Goal: Transaction & Acquisition: Purchase product/service

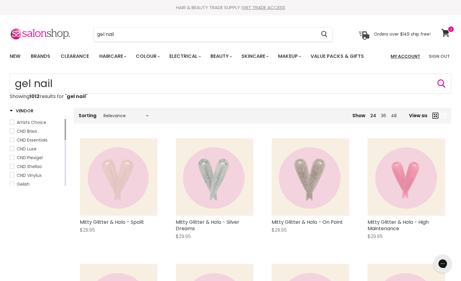
click at [411, 57] on link "My Account" at bounding box center [405, 56] width 37 height 13
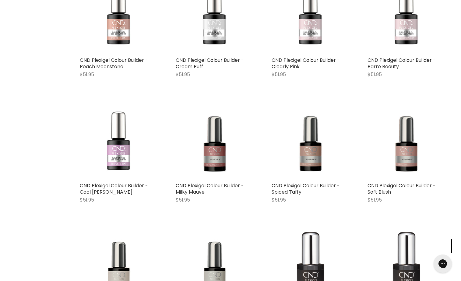
scroll to position [162, 0]
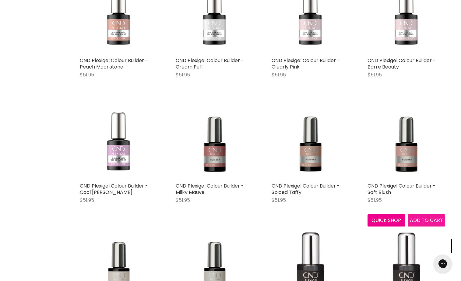
click at [418, 219] on span "Add to cart" at bounding box center [426, 220] width 33 height 7
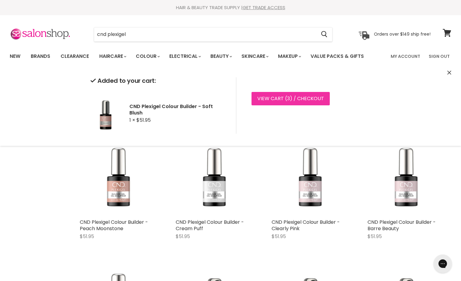
click at [284, 99] on link "View cart ( 3 ) / Checkout" at bounding box center [291, 98] width 78 height 13
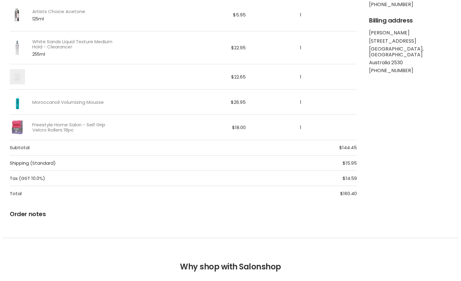
scroll to position [155, 0]
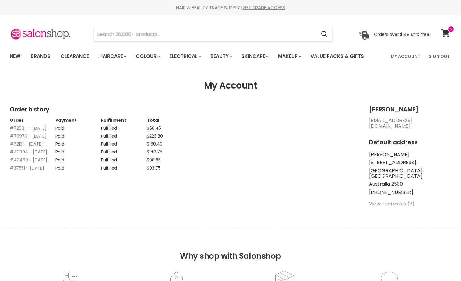
click at [20, 155] on link "#40804 - 20 Sep, 2022" at bounding box center [28, 152] width 37 height 6
